Goal: Task Accomplishment & Management: Use online tool/utility

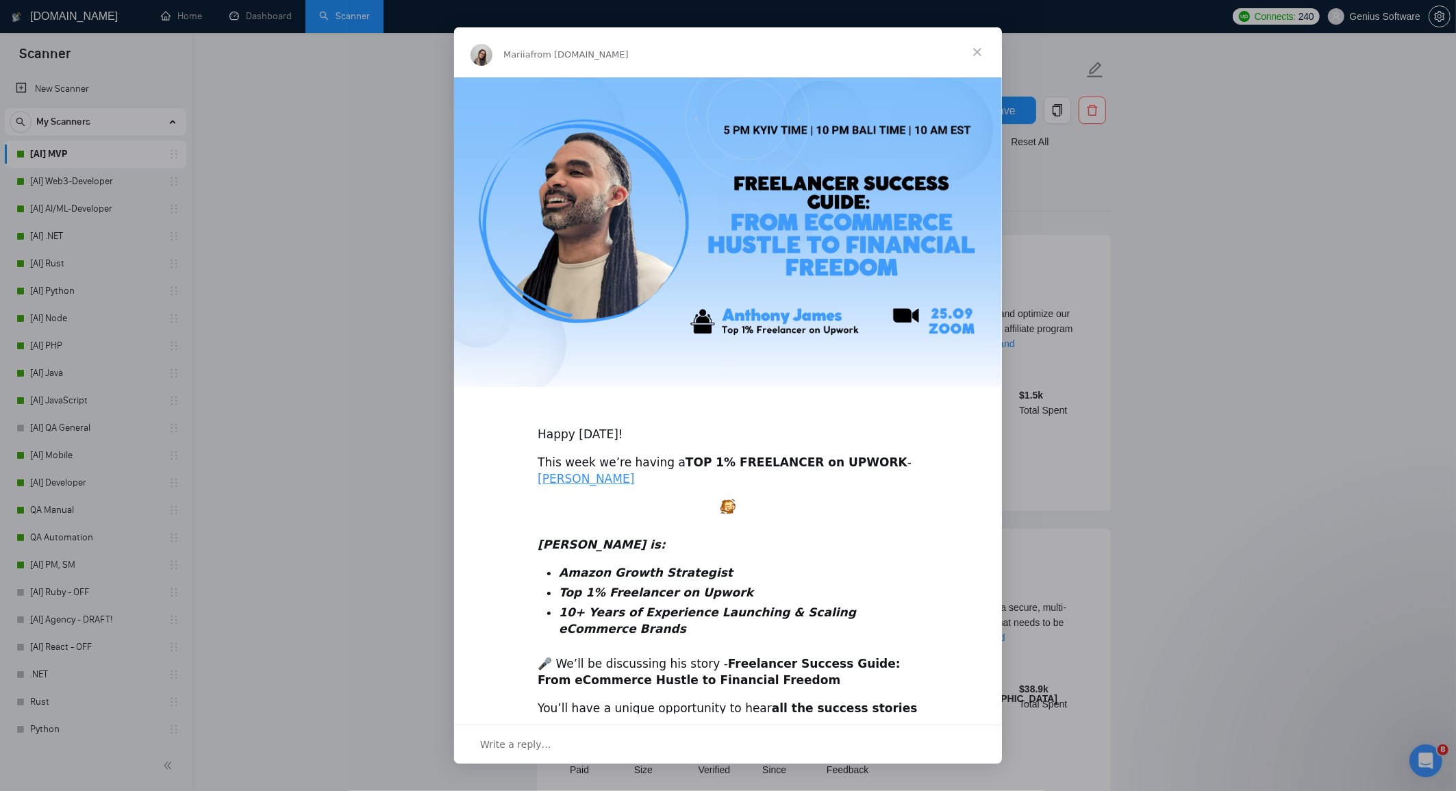
click at [978, 48] on span "Close" at bounding box center [977, 51] width 49 height 49
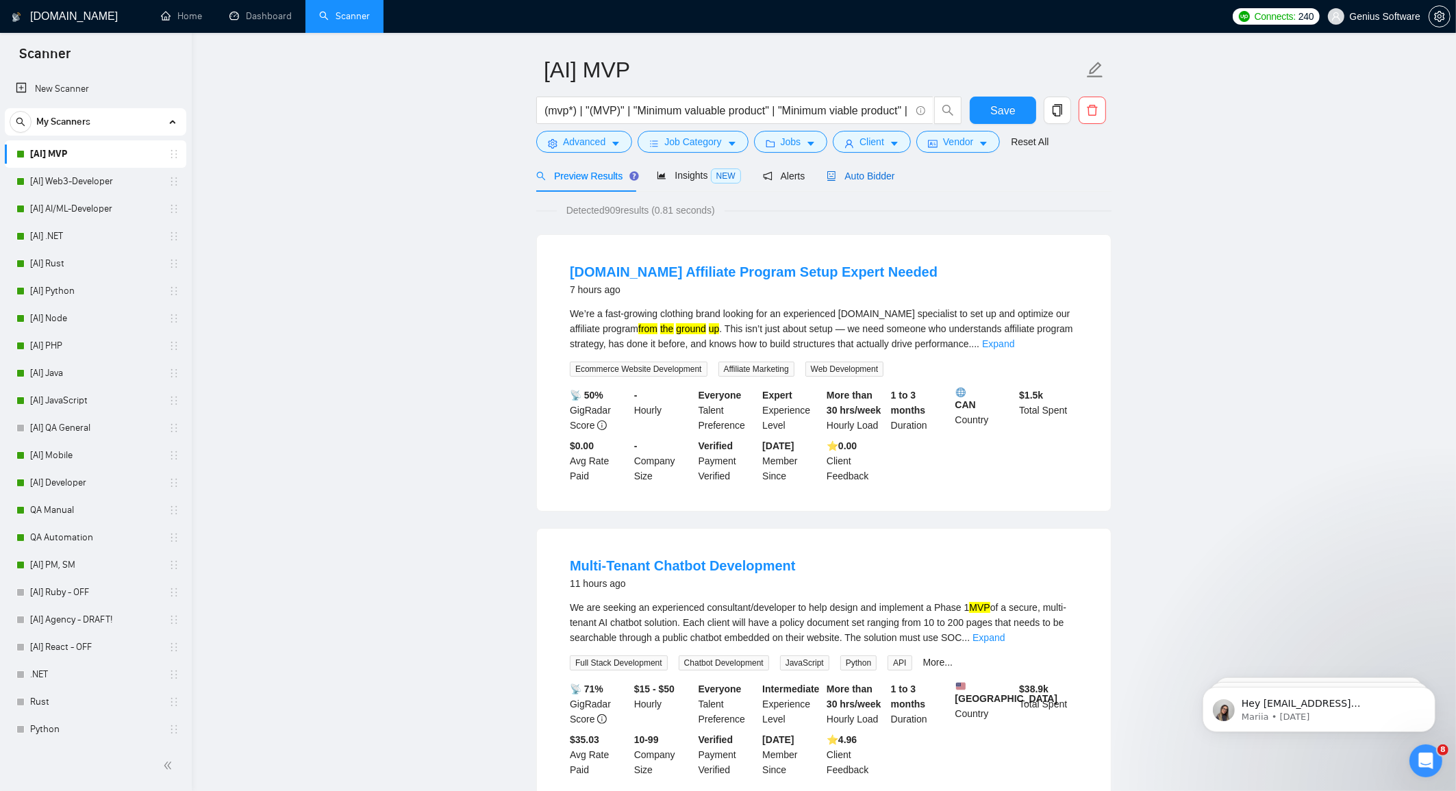
click at [861, 183] on div "Auto Bidder" at bounding box center [861, 175] width 68 height 15
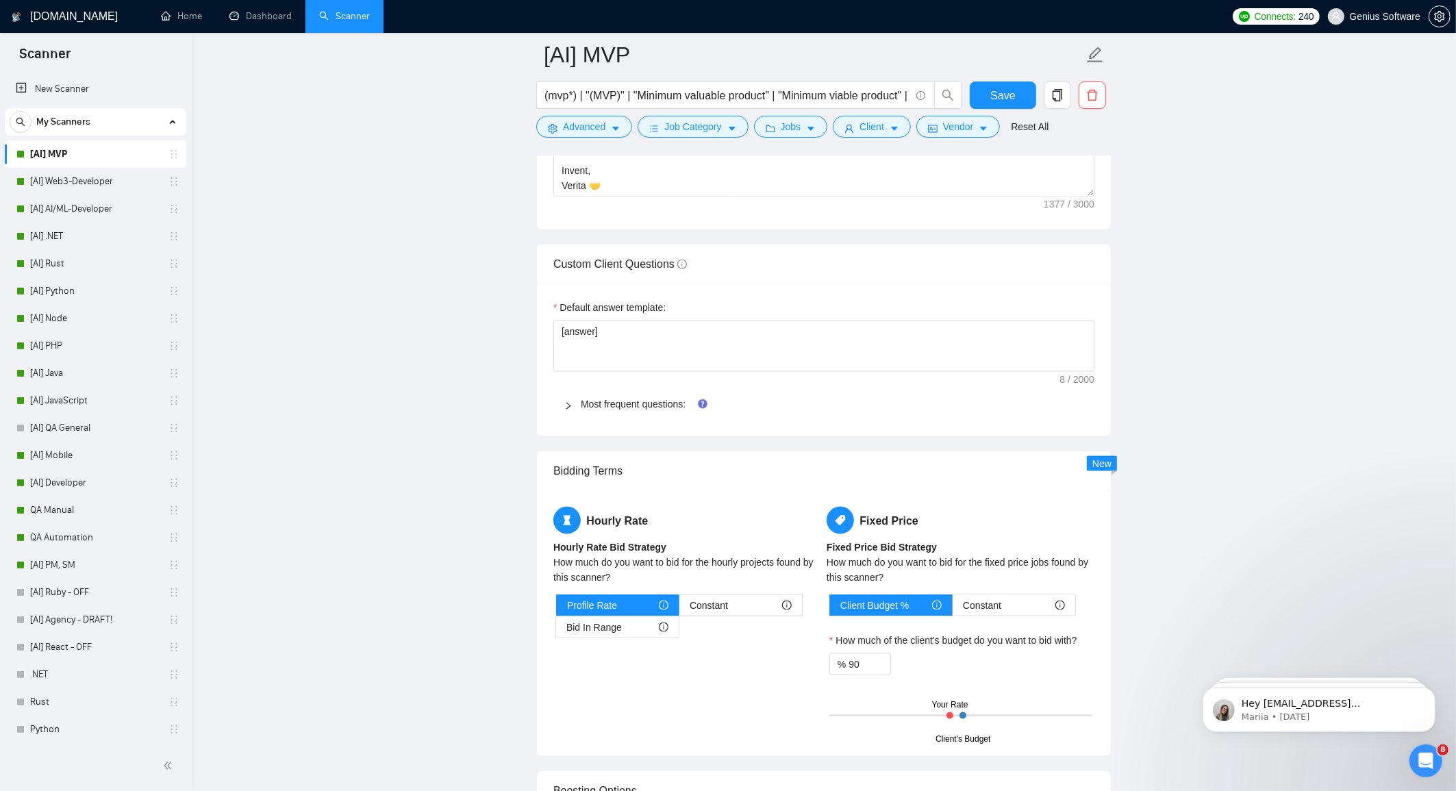
scroll to position [1964, 0]
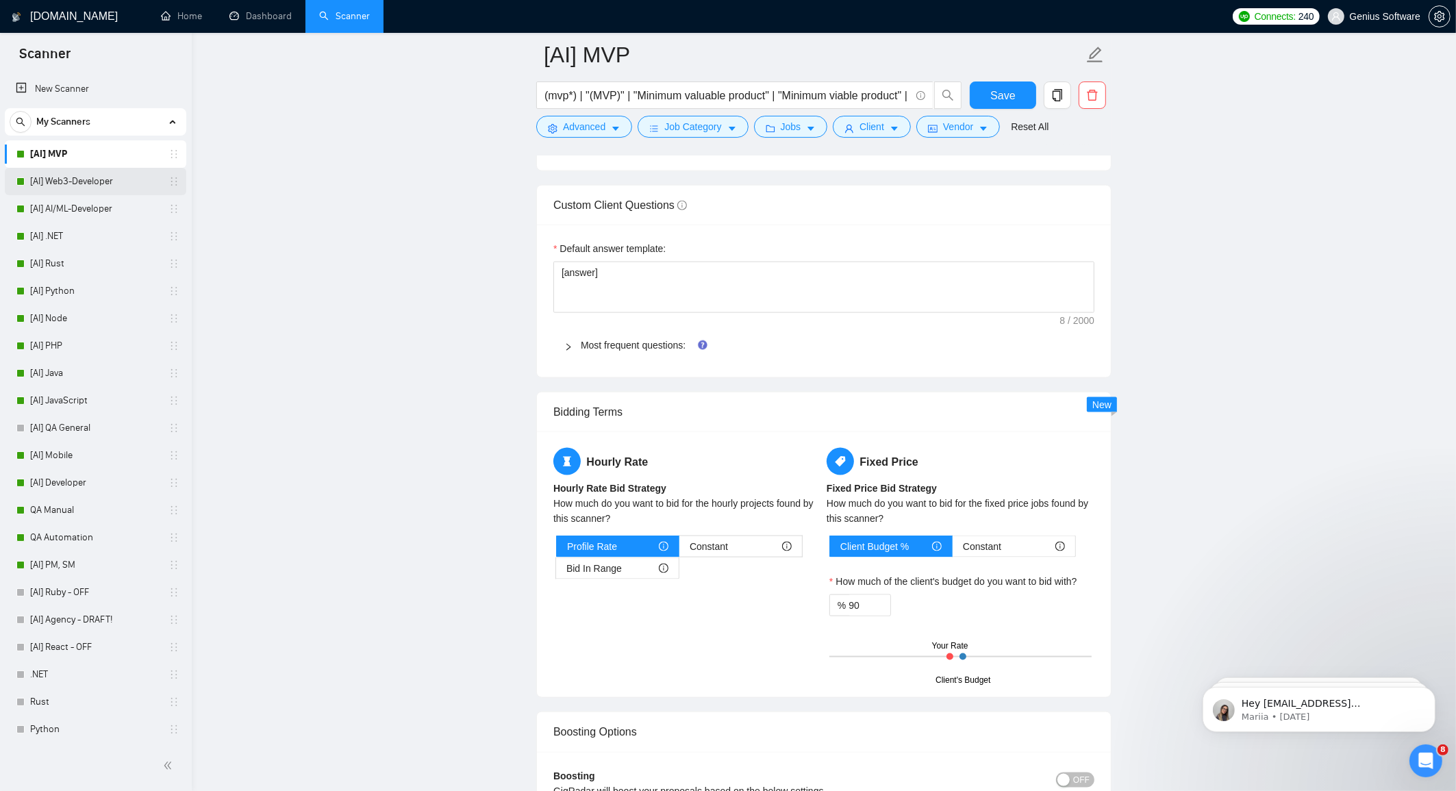
click at [88, 179] on link "[AI] Web3-Developer" at bounding box center [95, 181] width 130 height 27
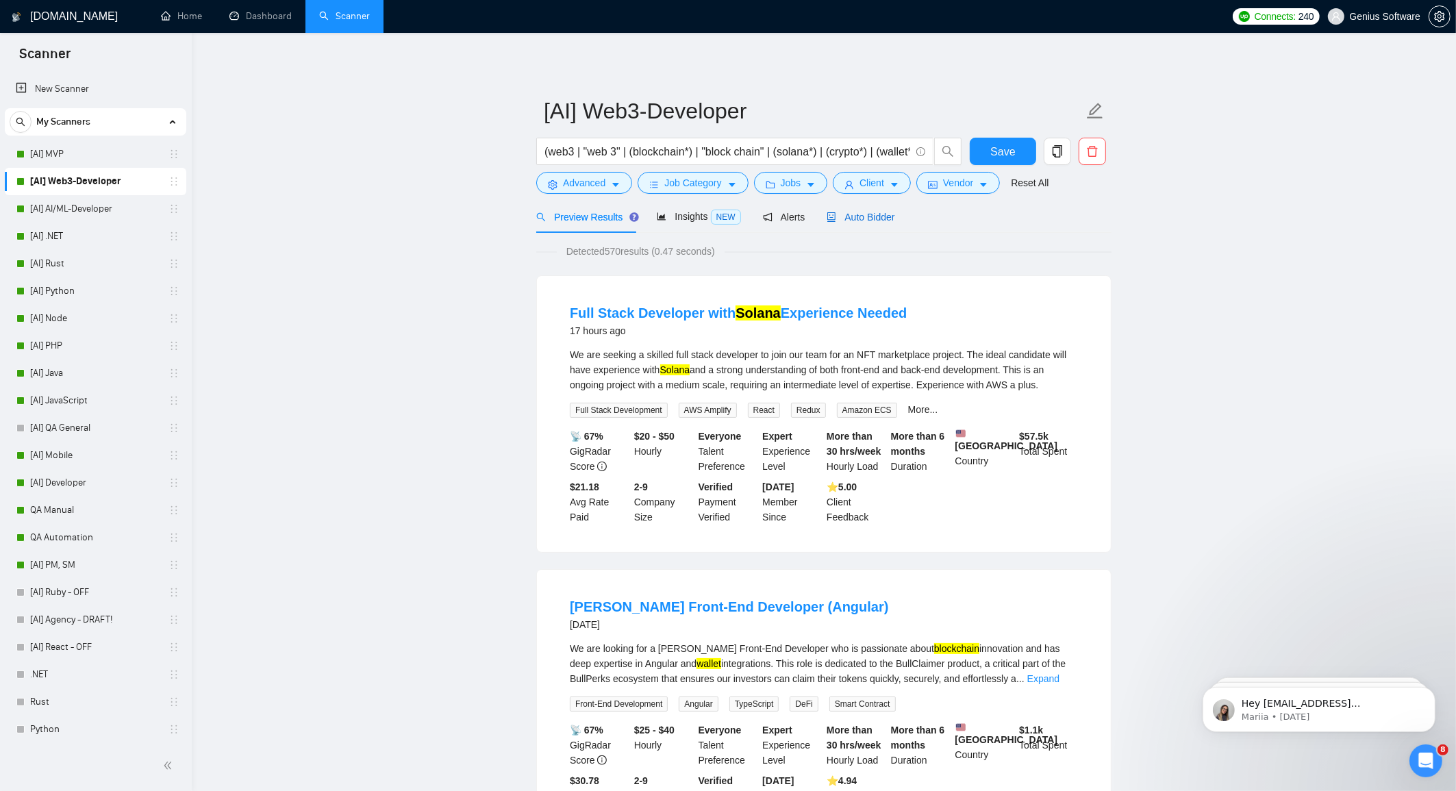
click at [892, 216] on span "Auto Bidder" at bounding box center [861, 217] width 68 height 11
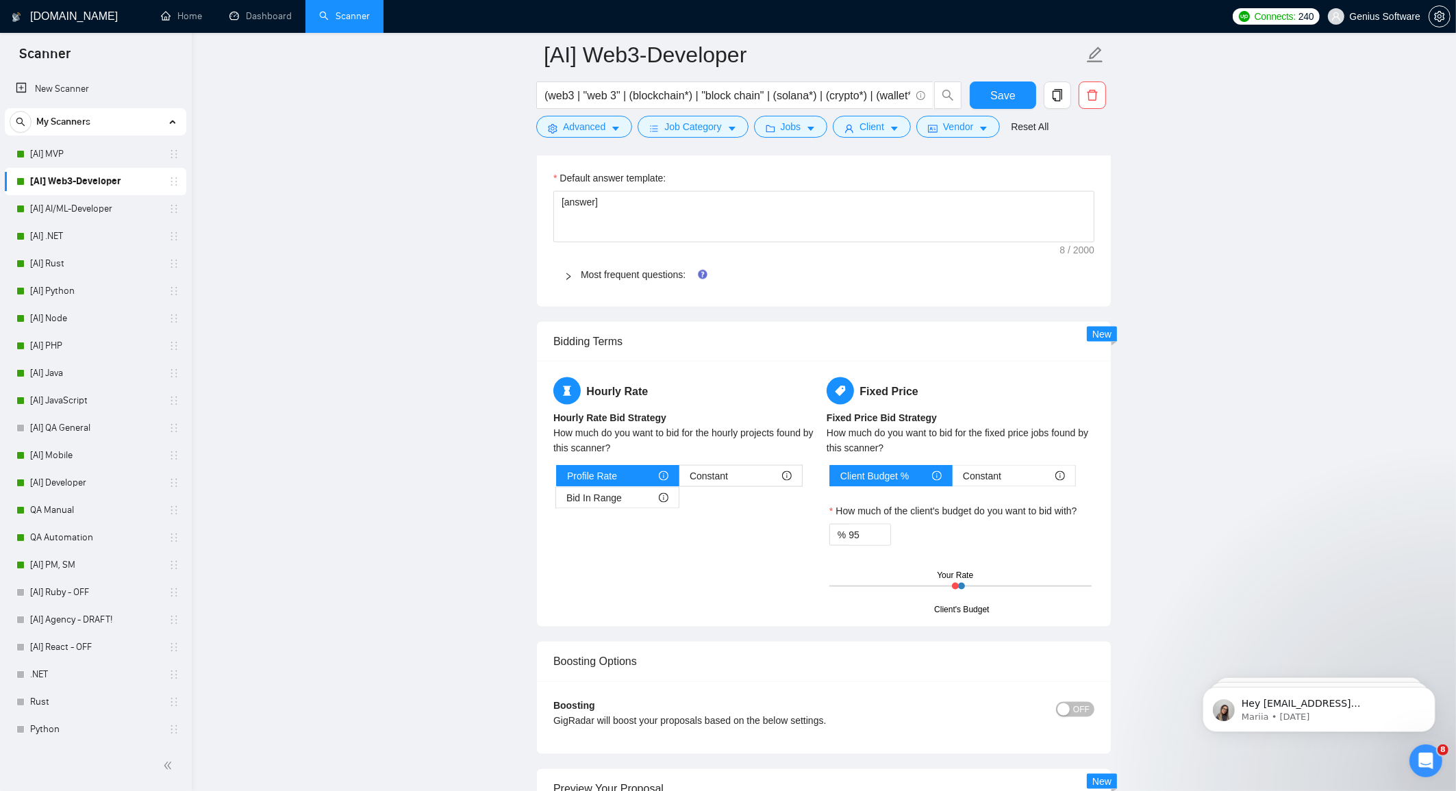
scroll to position [2059, 0]
click at [92, 209] on link "[AI] AI/ML-Developer" at bounding box center [95, 208] width 130 height 27
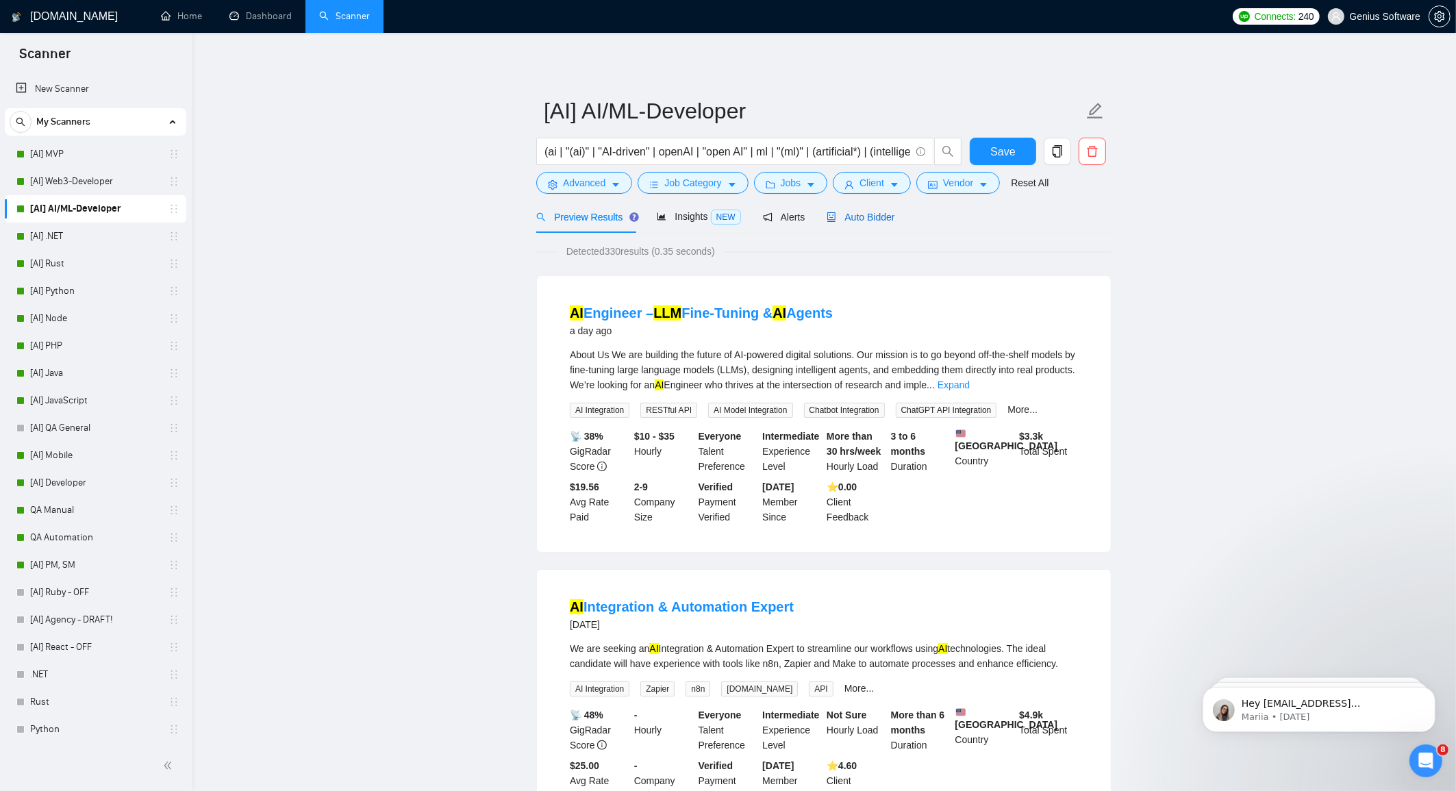
click at [877, 216] on span "Auto Bidder" at bounding box center [861, 217] width 68 height 11
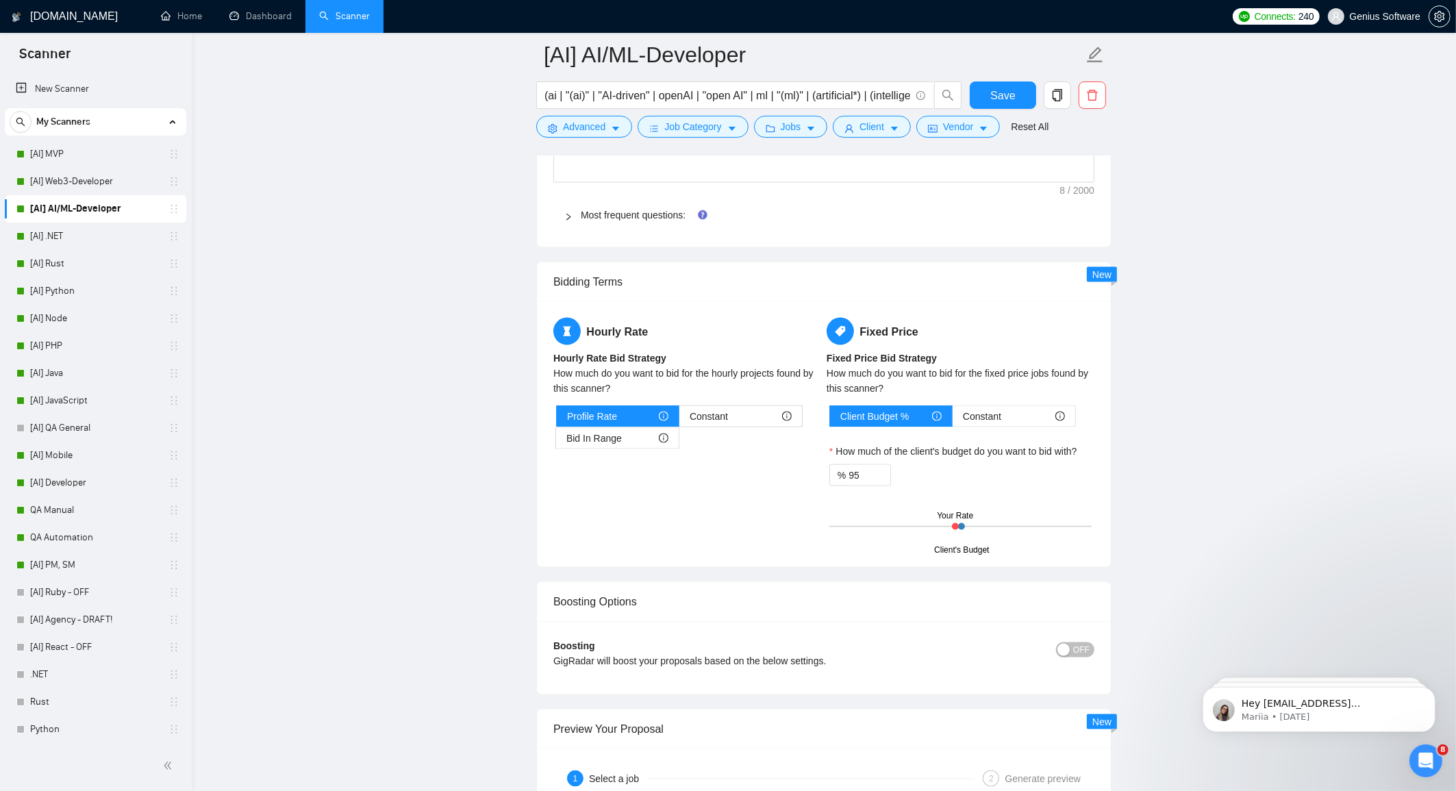
scroll to position [2179, 0]
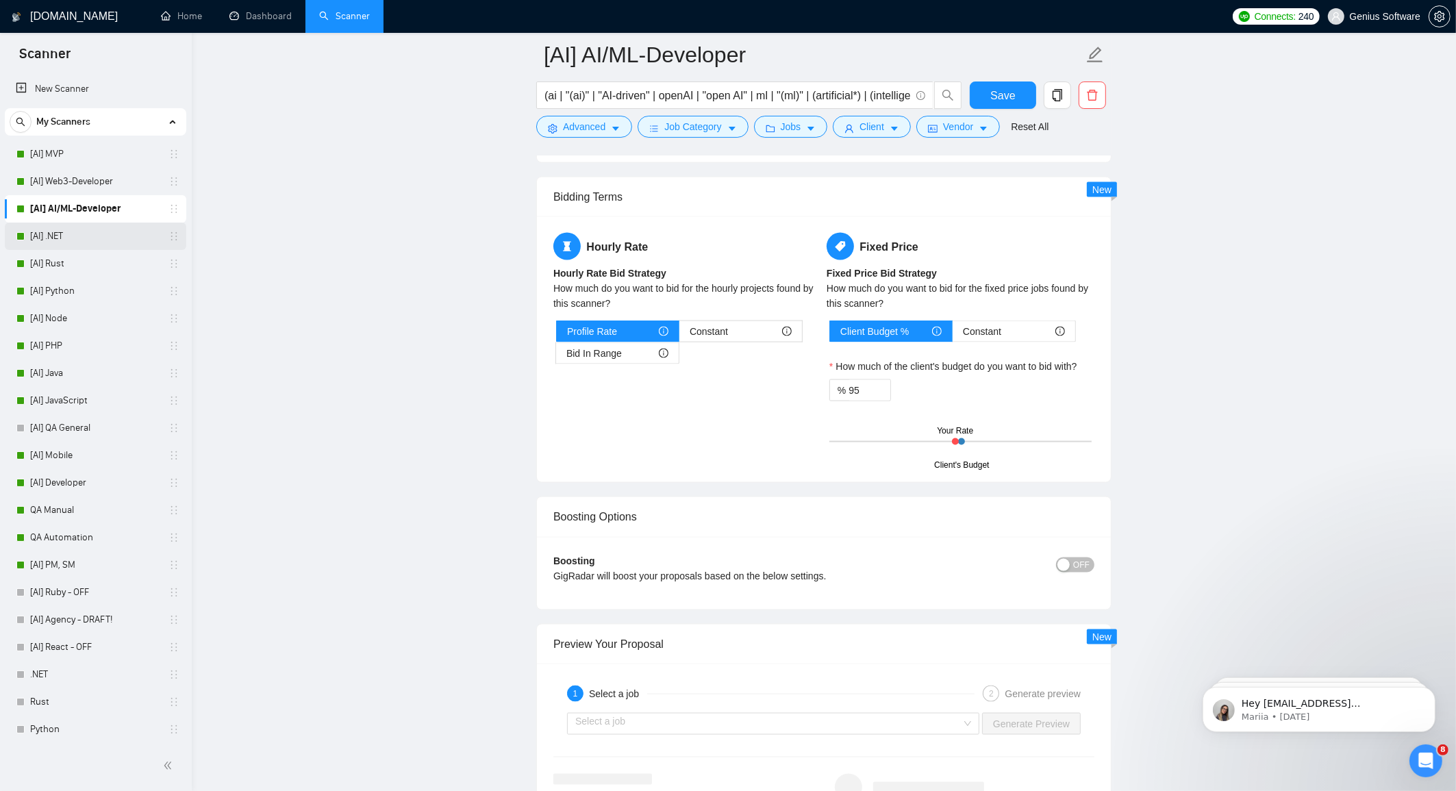
click at [100, 234] on link "[AI] .NET" at bounding box center [95, 236] width 130 height 27
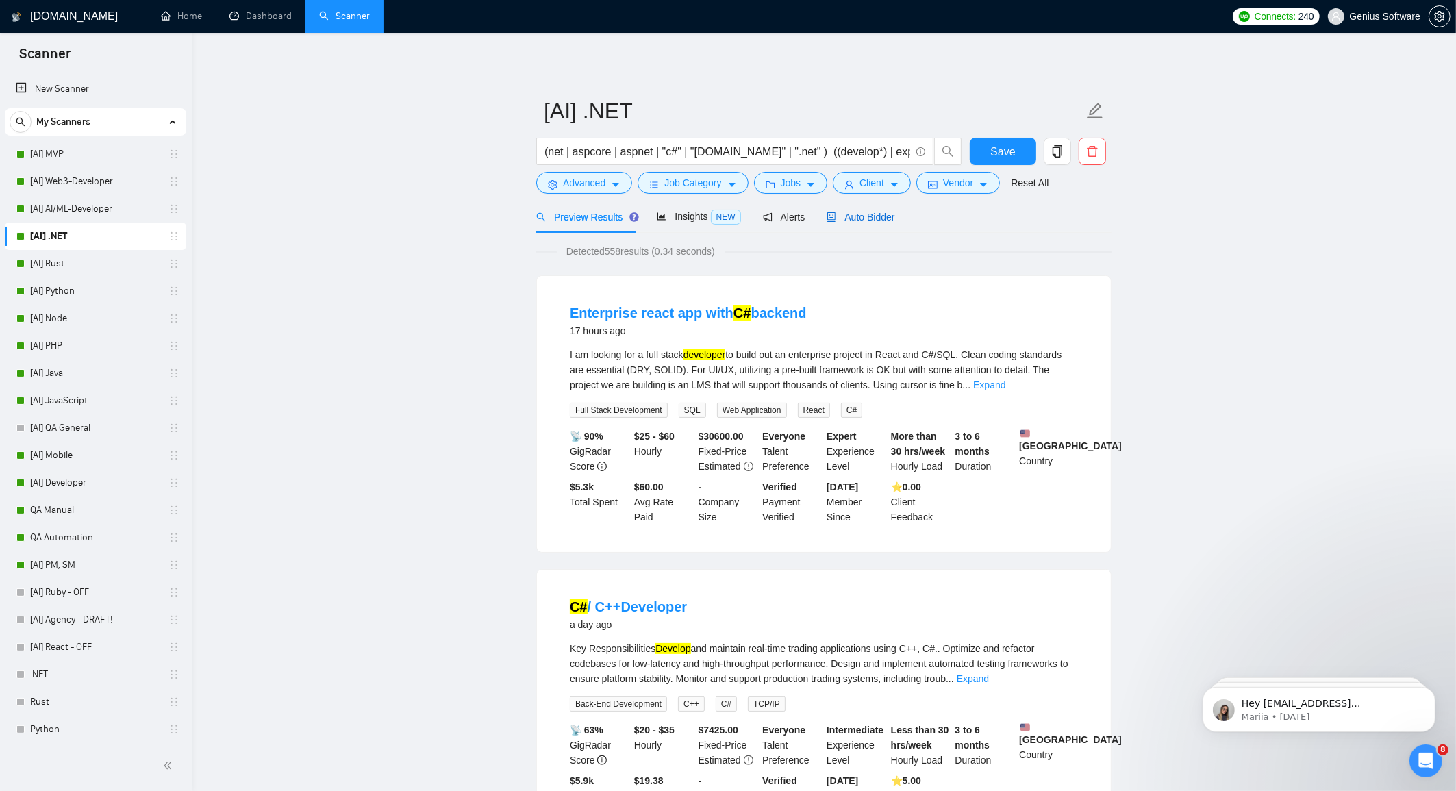
click at [868, 219] on span "Auto Bidder" at bounding box center [861, 217] width 68 height 11
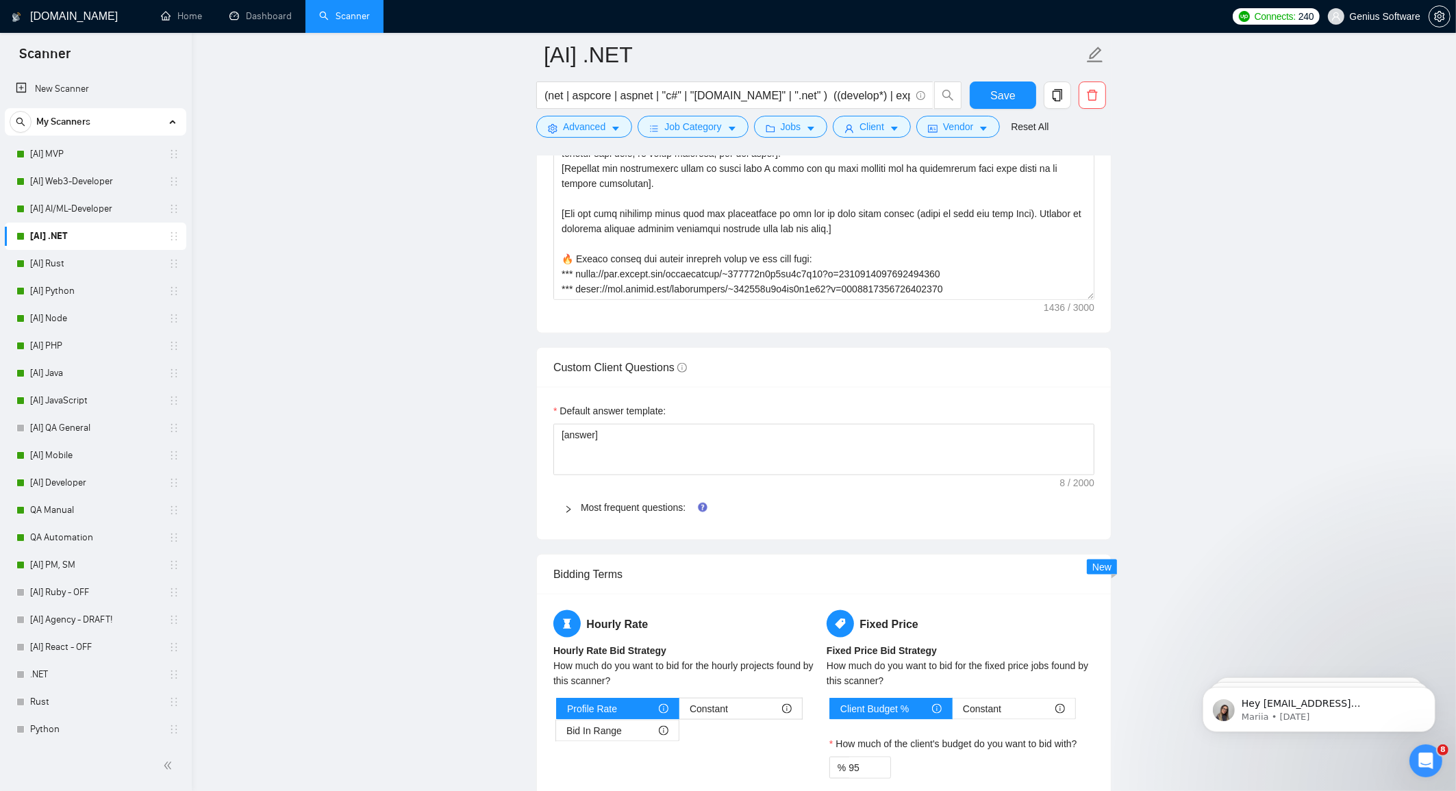
scroll to position [1812, 0]
